Goal: Use online tool/utility: Use online tool/utility

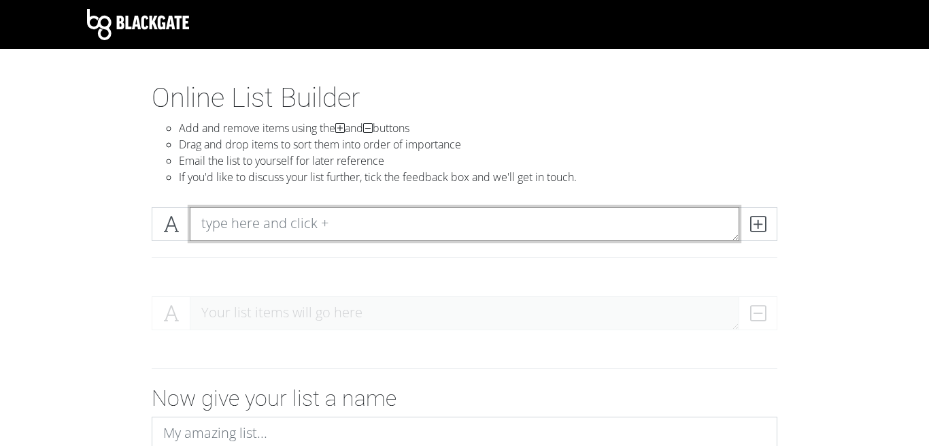
click at [302, 233] on textarea at bounding box center [465, 224] width 550 height 34
type textarea "carriage"
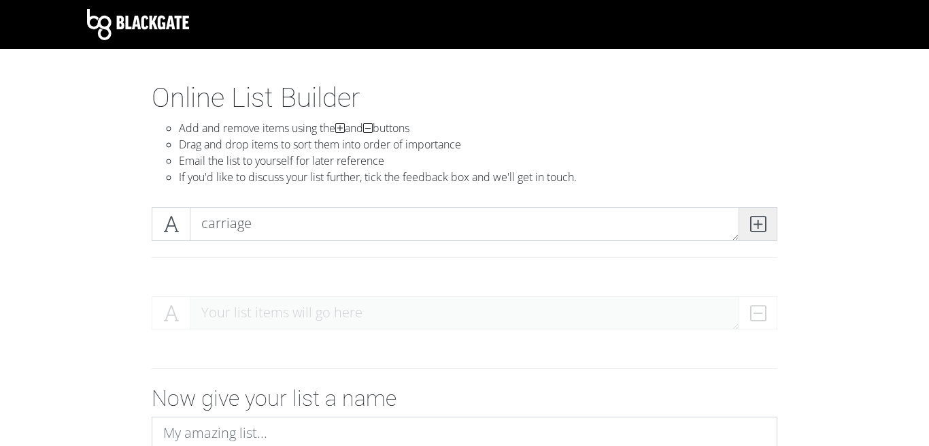
click at [761, 220] on icon at bounding box center [758, 224] width 16 height 14
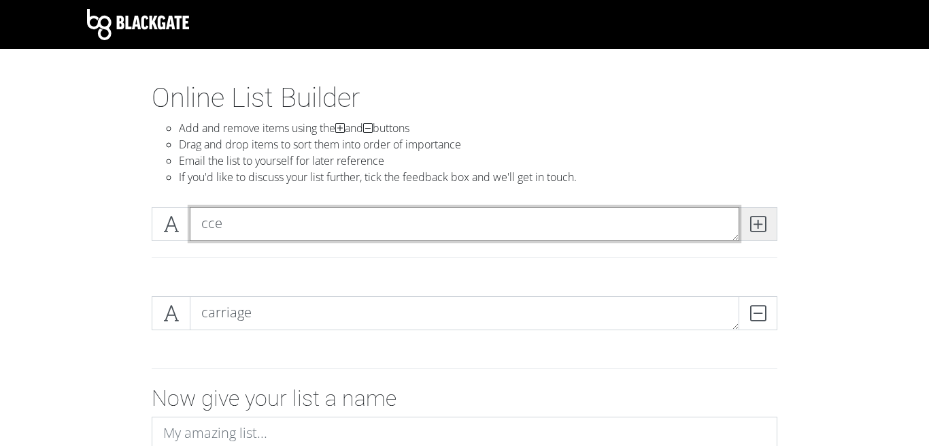
type textarea "cce"
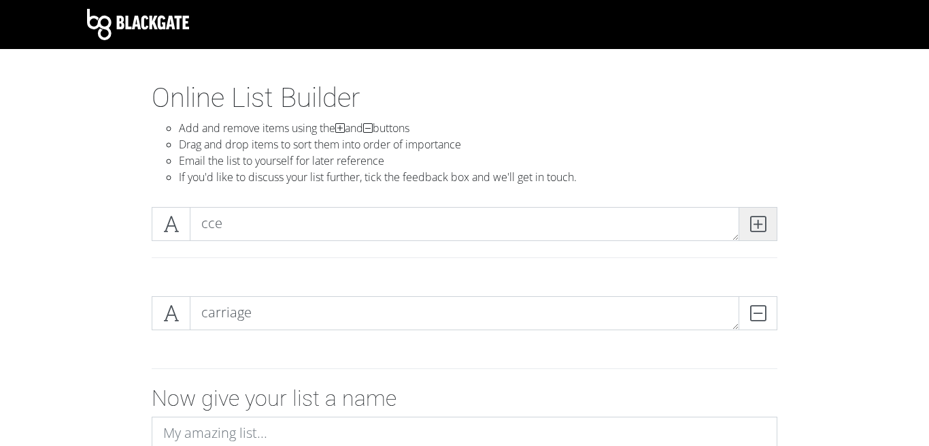
click at [756, 219] on icon at bounding box center [758, 224] width 16 height 14
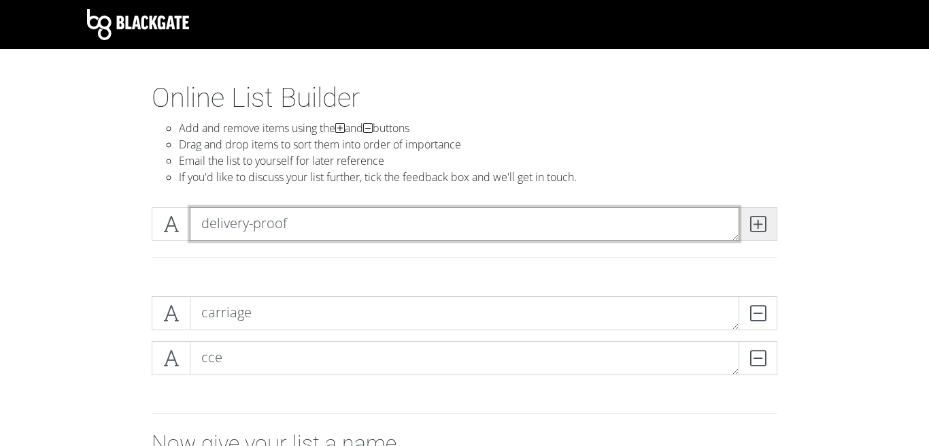
type textarea "delivery-proof"
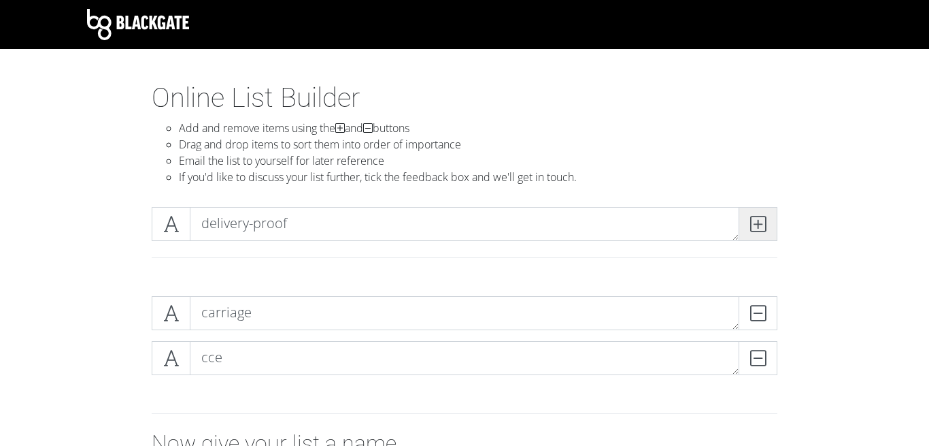
click at [763, 227] on icon at bounding box center [758, 224] width 16 height 14
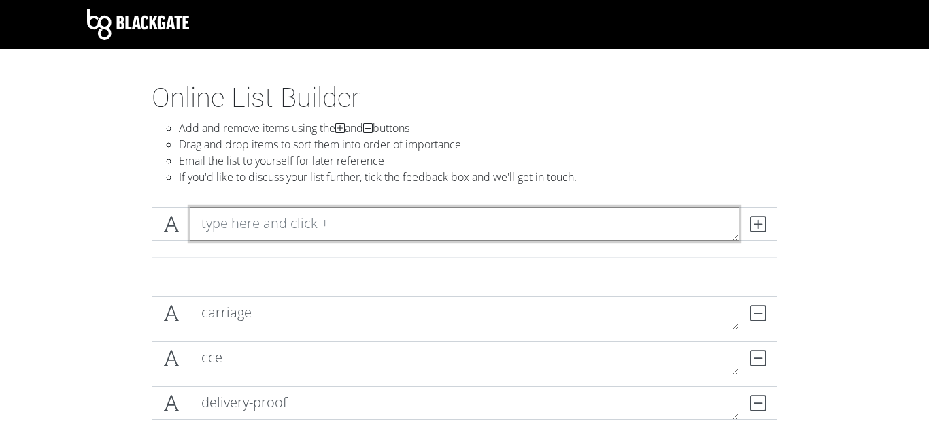
click at [535, 224] on textarea at bounding box center [465, 224] width 550 height 34
type textarea "order-collect"
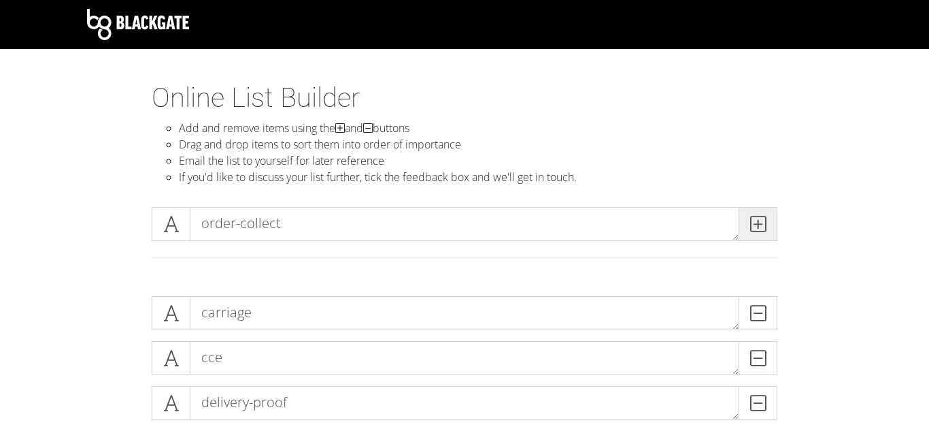
click at [753, 218] on span at bounding box center [758, 224] width 39 height 34
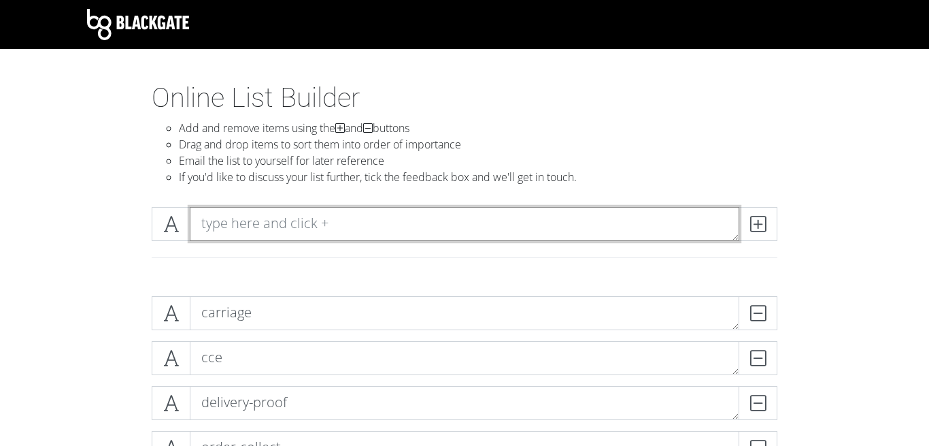
click at [500, 226] on textarea at bounding box center [465, 224] width 550 height 34
type textarea "p"
type textarea "replacements"
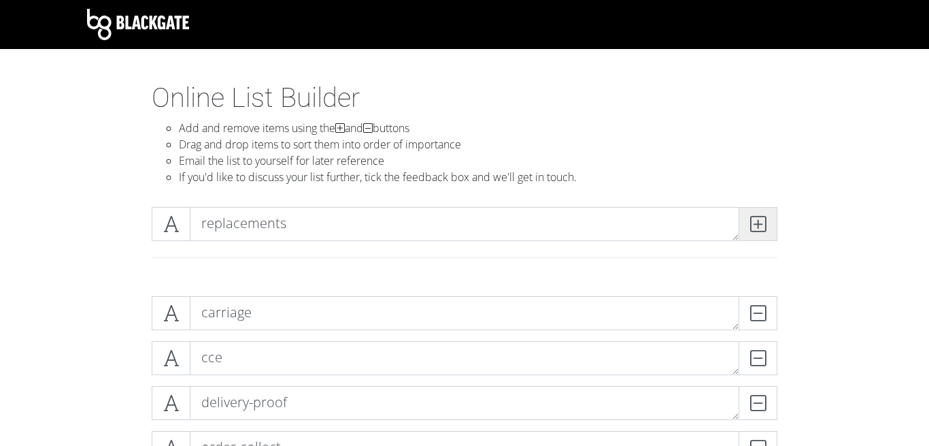
click at [762, 225] on icon at bounding box center [758, 224] width 16 height 14
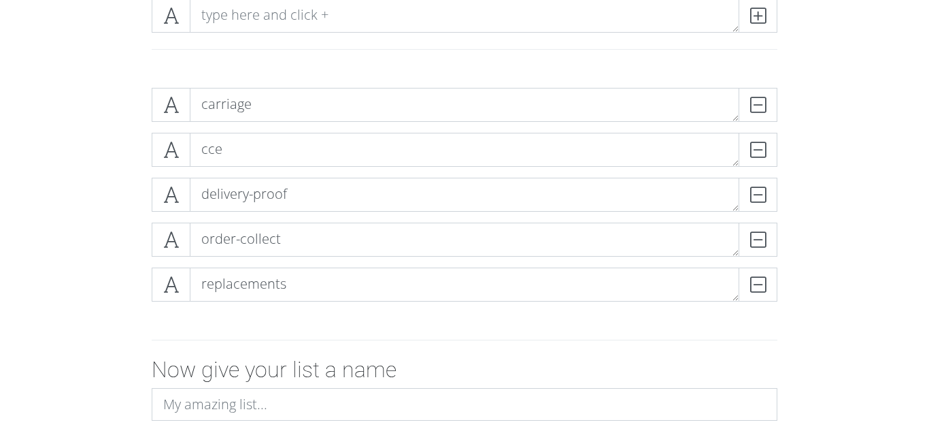
drag, startPoint x: 98, startPoint y: 226, endPoint x: 53, endPoint y: 194, distance: 55.5
click at [53, 194] on form "carriage DELETE cce DELETE delivery-proof DELETE order-collect DELETE replaceme…" at bounding box center [464, 302] width 929 height 450
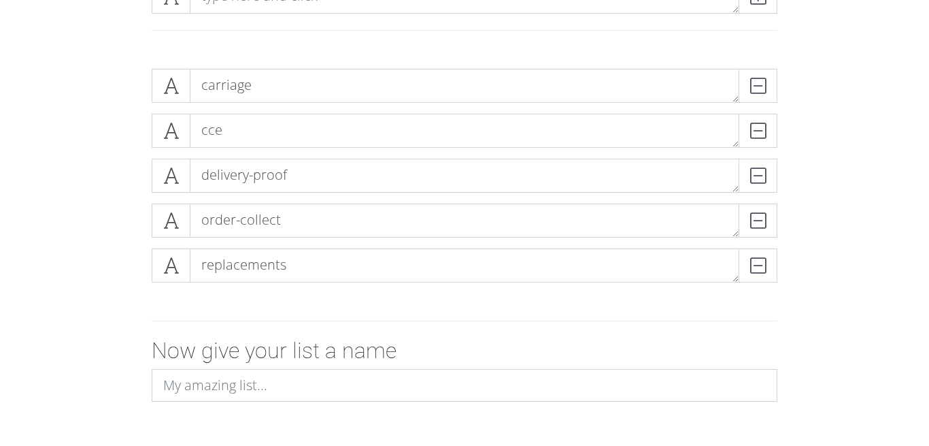
scroll to position [221, 0]
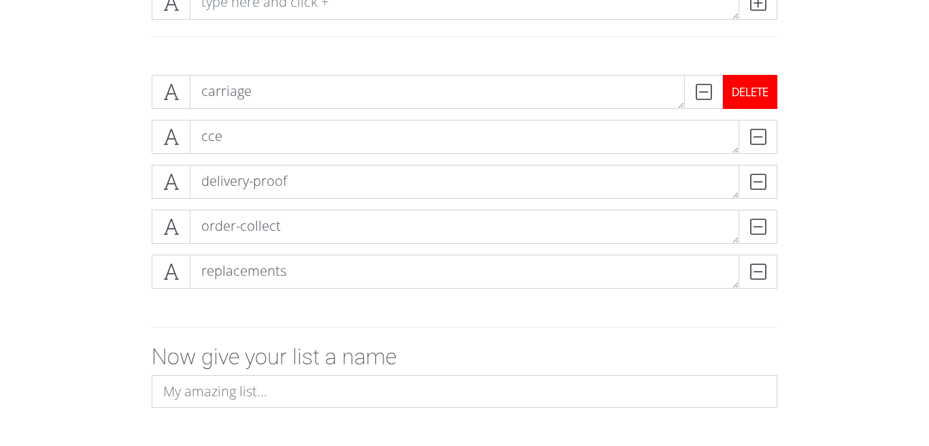
click at [764, 92] on div "DELETE" at bounding box center [750, 92] width 54 height 34
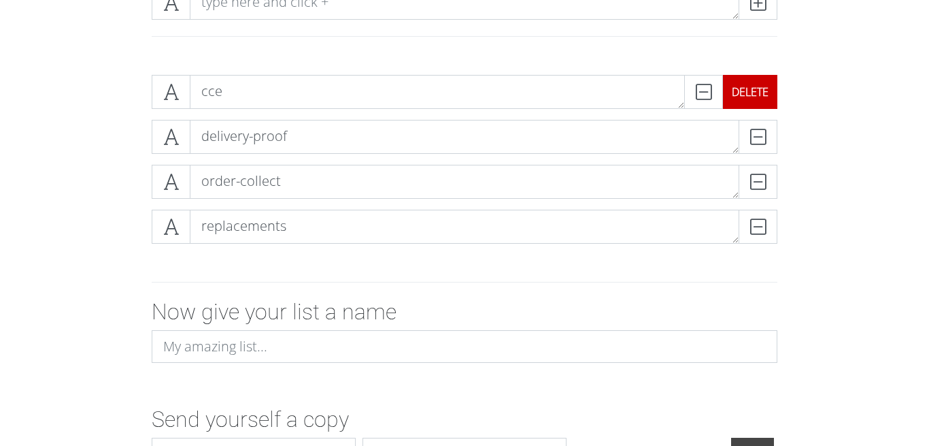
click at [779, 96] on div "cce DELETE" at bounding box center [464, 92] width 633 height 34
click at [758, 90] on div "DELETE" at bounding box center [750, 92] width 54 height 34
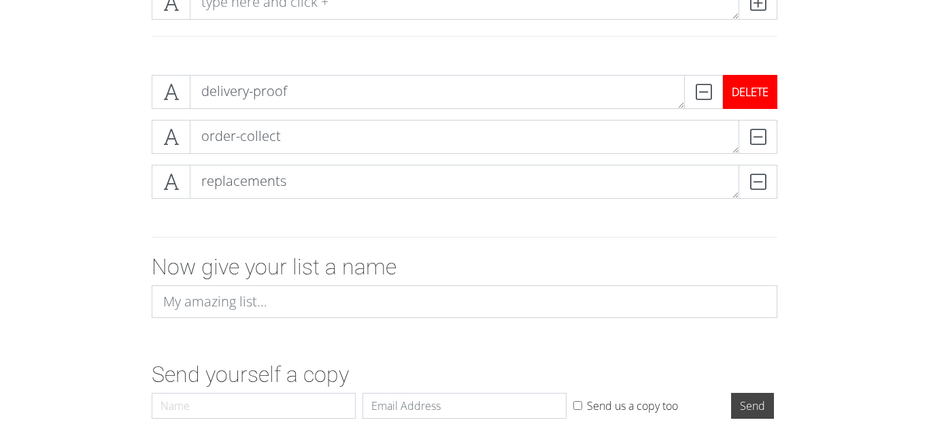
click at [763, 89] on div "DELETE" at bounding box center [750, 92] width 54 height 34
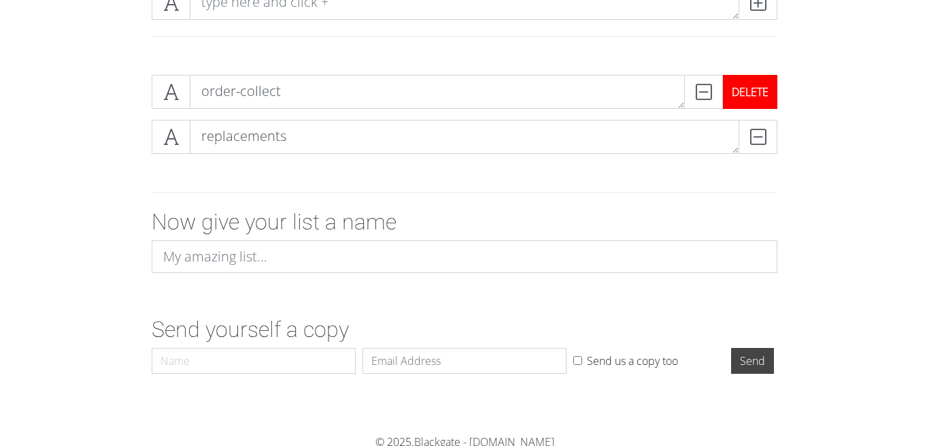
click at [762, 92] on div "DELETE" at bounding box center [750, 92] width 54 height 34
